Goal: Check status: Check status

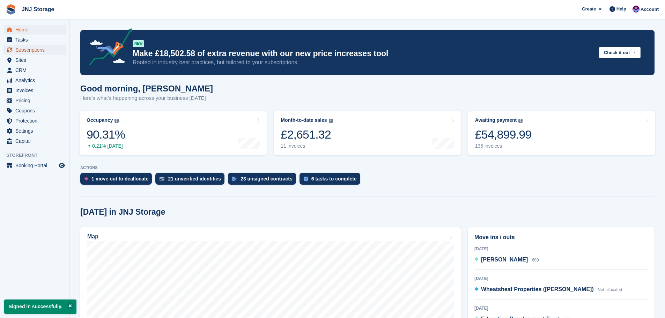
click at [30, 48] on span "Subscriptions" at bounding box center [36, 50] width 42 height 10
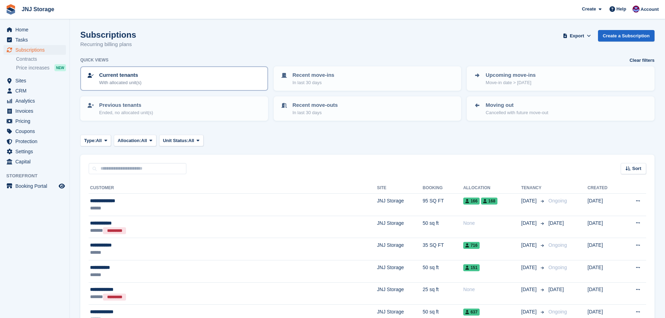
click at [103, 74] on p "Current tenants" at bounding box center [120, 75] width 42 height 8
